Goal: Navigation & Orientation: Find specific page/section

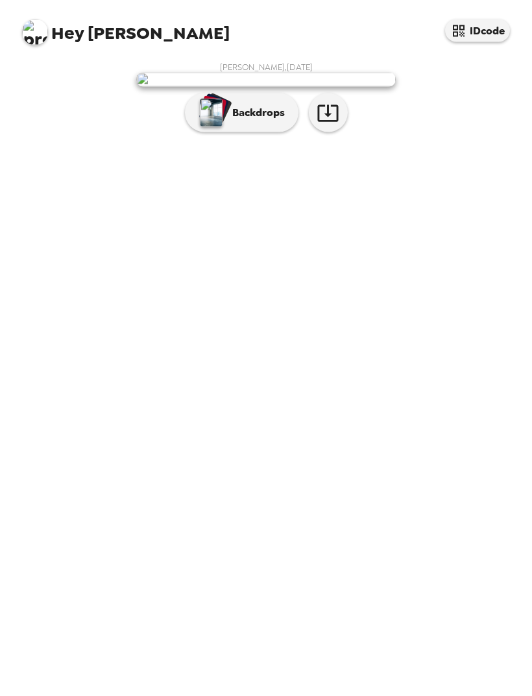
scroll to position [41, 0]
click at [267, 121] on p "Backdrops" at bounding box center [255, 113] width 59 height 16
